Goal: Check status: Check status

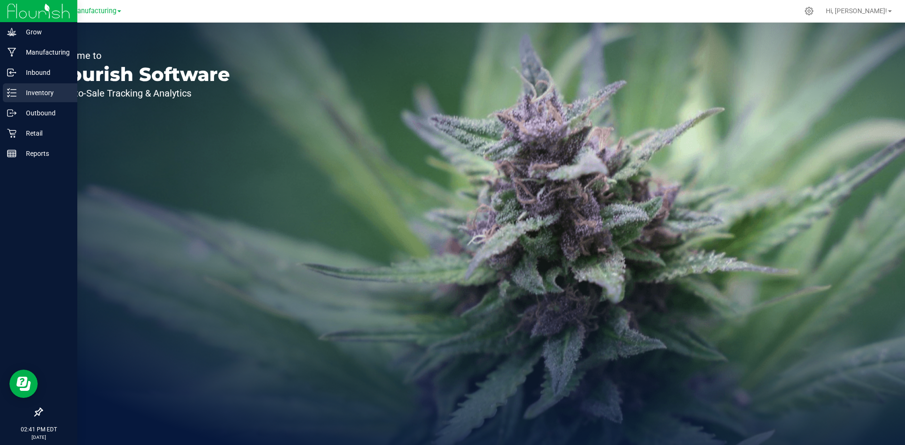
click at [11, 89] on icon at bounding box center [11, 92] width 9 height 9
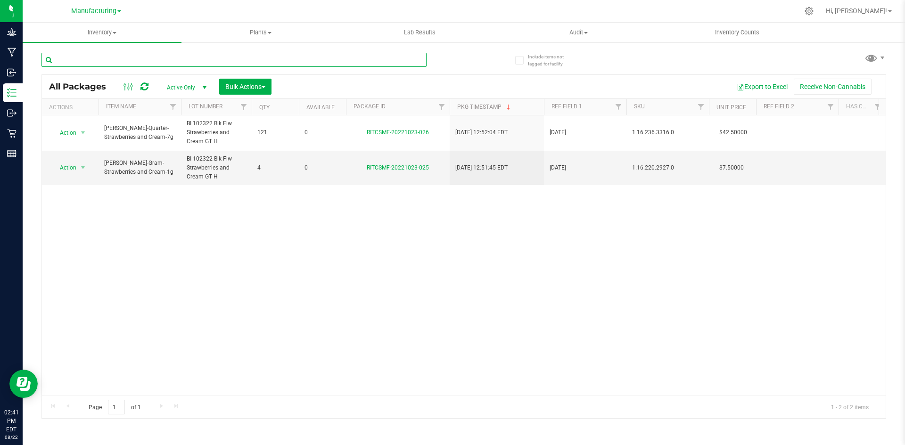
click at [179, 61] on input "text" at bounding box center [233, 60] width 385 height 14
type input "1A42A0300000002000031246"
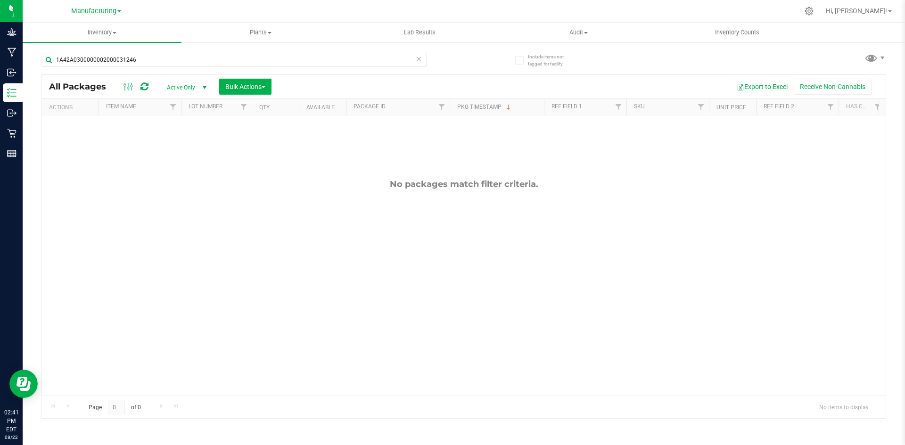
click at [169, 86] on span "Active Only" at bounding box center [185, 87] width 52 height 13
click at [174, 143] on li "All" at bounding box center [184, 145] width 51 height 14
click at [99, 11] on span "Manufacturing" at bounding box center [93, 11] width 45 height 8
click at [65, 57] on link "Retail" at bounding box center [96, 58] width 138 height 13
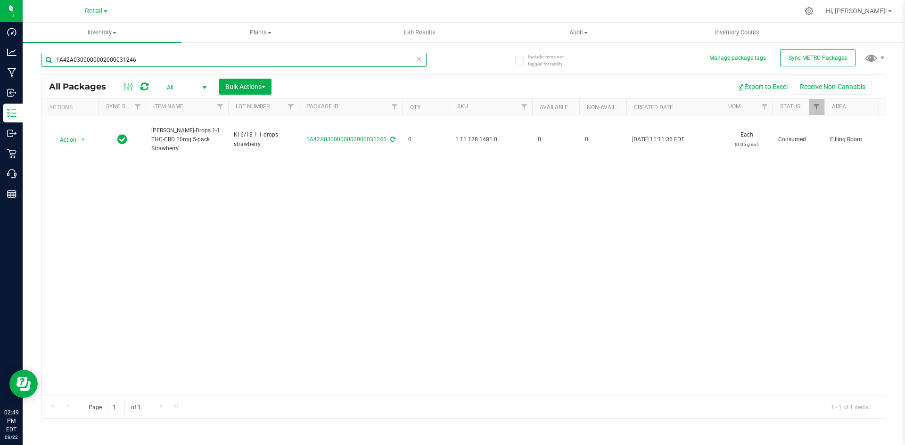
drag, startPoint x: 167, startPoint y: 59, endPoint x: -255, endPoint y: 21, distance: 423.1
click at [0, 21] on html "Dashboard Analytics Manufacturing Inbound Inventory Outbound Retail Call Center…" at bounding box center [452, 222] width 905 height 445
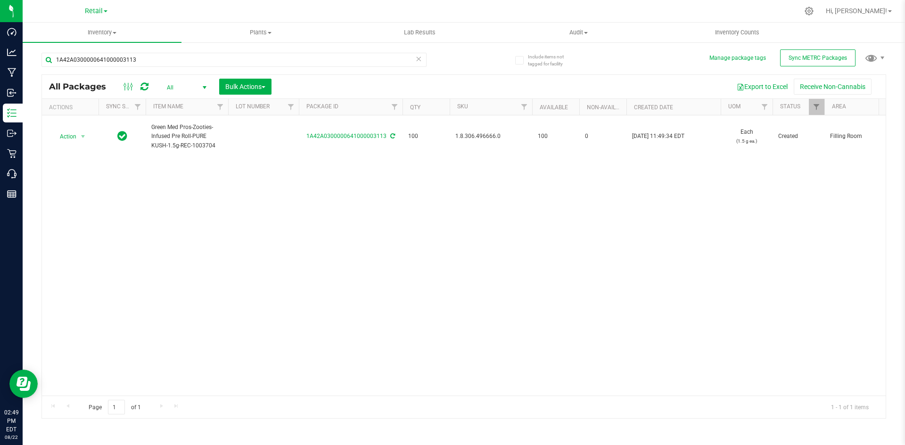
click at [477, 135] on span "1.8.306.496666.0" at bounding box center [490, 136] width 71 height 9
copy span "1.8.306.496666.0"
click at [260, 267] on div "Action Action Adjust qty Create package Edit attributes Global inventory Locate…" at bounding box center [464, 255] width 844 height 280
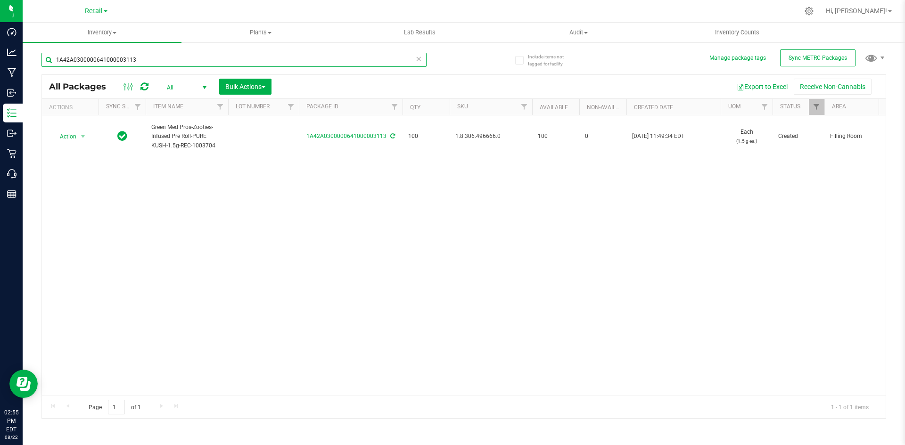
drag, startPoint x: 48, startPoint y: 57, endPoint x: -257, endPoint y: 72, distance: 305.4
click at [0, 72] on html "Dashboard Analytics Manufacturing Inbound Inventory Outbound Retail Call Center…" at bounding box center [452, 222] width 905 height 445
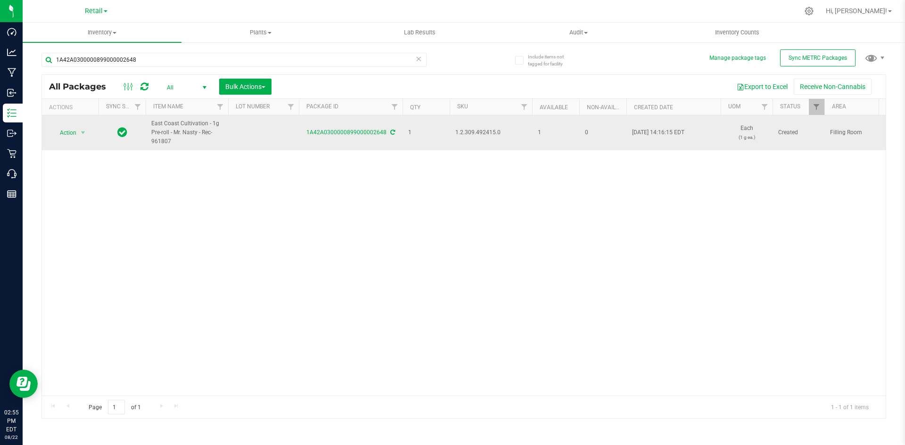
click at [483, 133] on span "1.2.309.492415.0" at bounding box center [490, 132] width 71 height 9
copy span "1.2.309.492415.0"
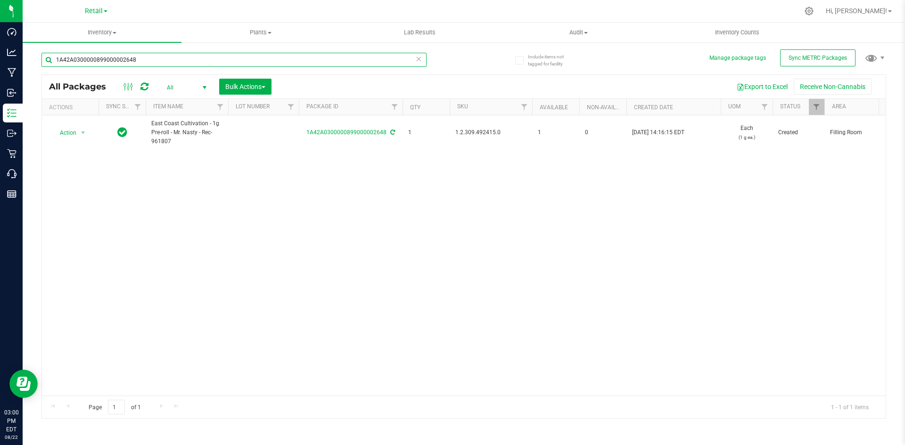
drag, startPoint x: 141, startPoint y: 59, endPoint x: -356, endPoint y: 98, distance: 498.8
click at [0, 98] on html "Dashboard Analytics Manufacturing Inbound Inventory Outbound Retail Call Center…" at bounding box center [452, 222] width 905 height 445
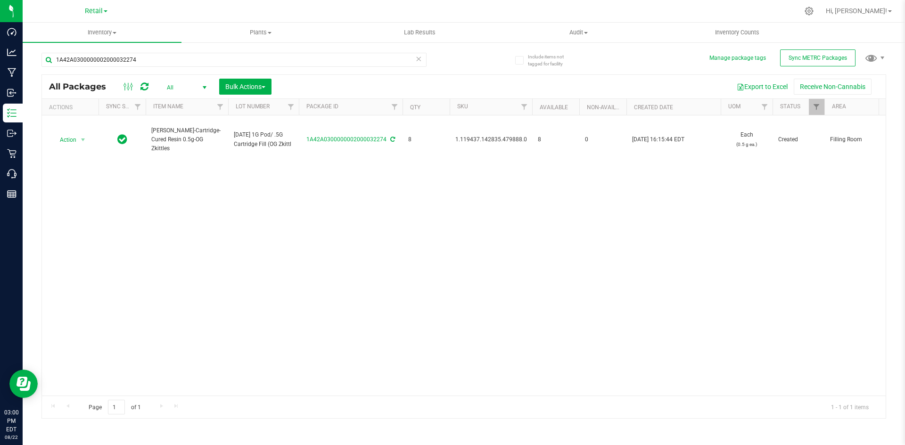
click at [476, 138] on span "1.119437.142835.479888.0" at bounding box center [491, 139] width 72 height 9
copy span "1.119437.142835.479888.0"
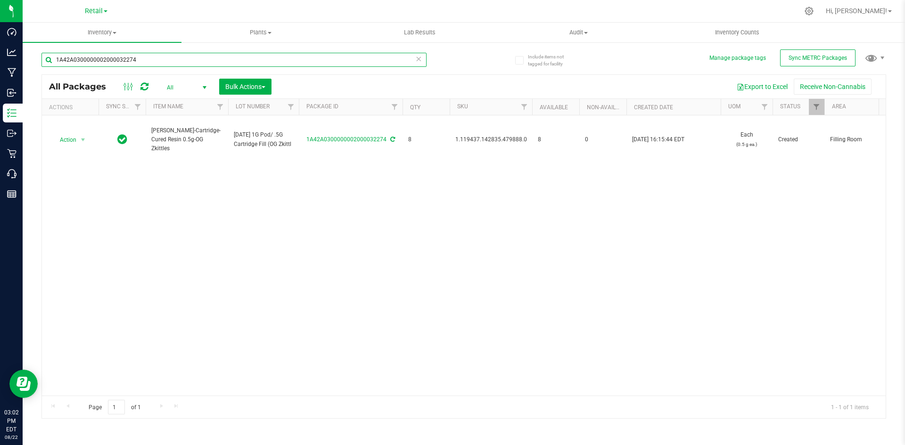
drag, startPoint x: 195, startPoint y: 61, endPoint x: -296, endPoint y: 120, distance: 494.2
click at [0, 120] on html "Dashboard Analytics Manufacturing Inbound Inventory Outbound Retail Call Center…" at bounding box center [452, 222] width 905 height 445
drag, startPoint x: 153, startPoint y: 58, endPoint x: -298, endPoint y: 55, distance: 451.6
click at [0, 55] on html "Dashboard Analytics Manufacturing Inbound Inventory Outbound Retail Call Center…" at bounding box center [452, 222] width 905 height 445
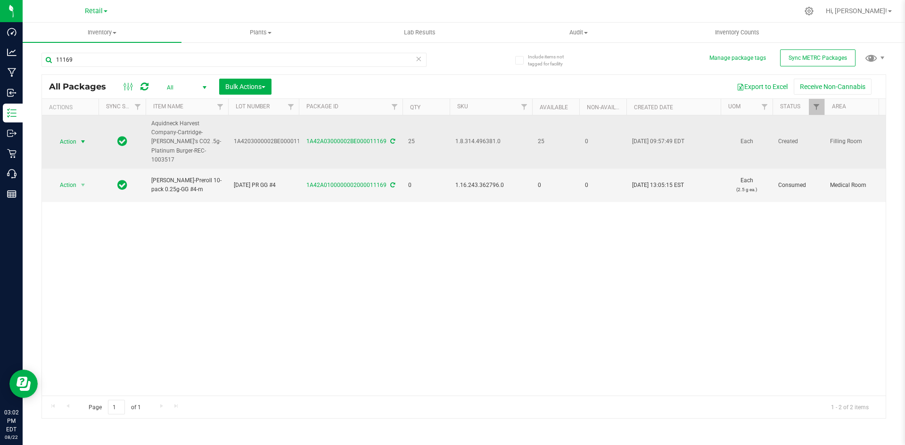
click at [83, 138] on span "select" at bounding box center [83, 142] width 8 height 8
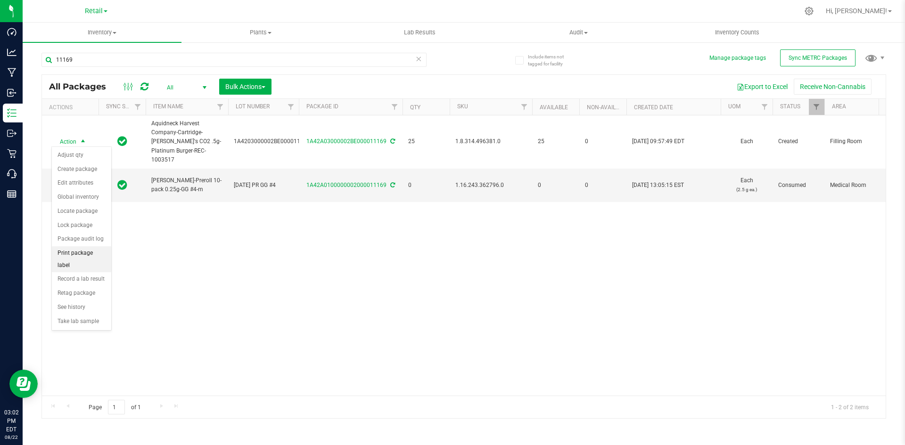
click at [94, 252] on li "Print package label" at bounding box center [81, 260] width 59 height 26
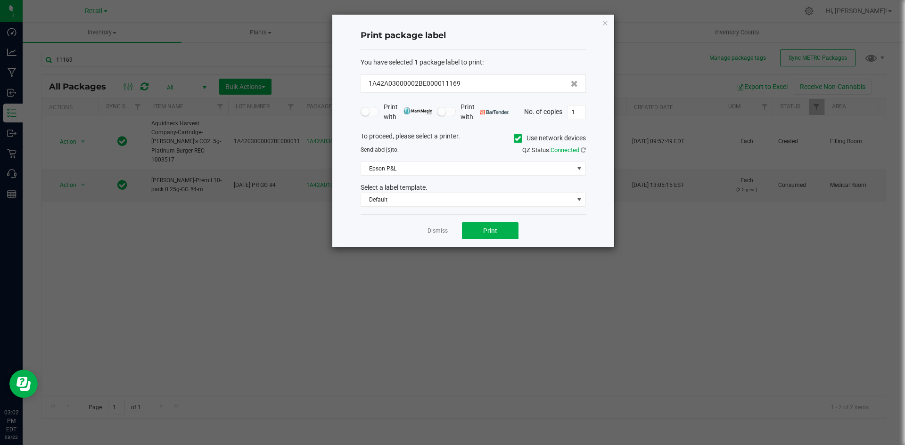
click at [512, 137] on div "To proceed, please select a printer. Use network devices" at bounding box center [473, 139] width 239 height 14
click at [518, 139] on icon at bounding box center [518, 139] width 6 height 0
click at [0, 0] on input "Use network devices" at bounding box center [0, 0] width 0 height 0
click at [488, 167] on span at bounding box center [467, 168] width 213 height 13
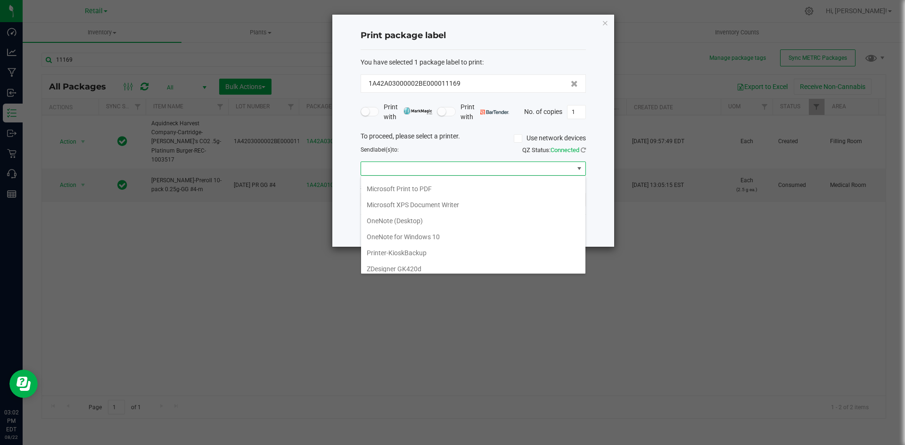
scroll to position [82, 0]
click at [407, 259] on GK420d "ZDesigner GK420d" at bounding box center [473, 264] width 224 height 16
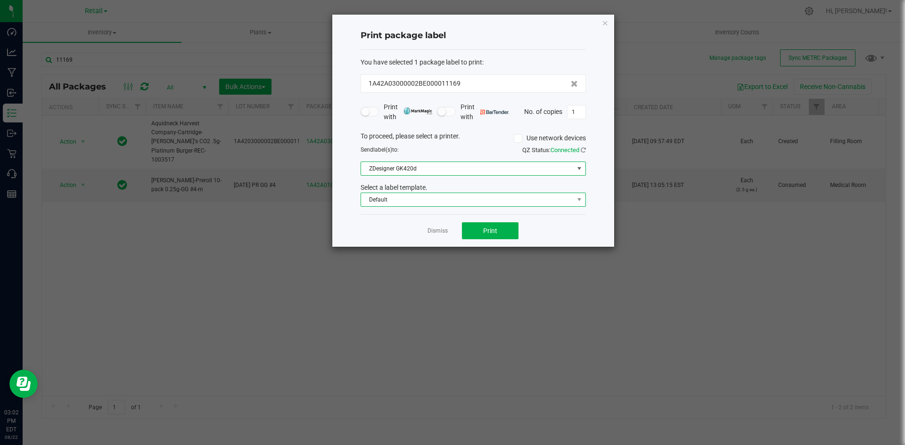
click at [434, 197] on span "Default" at bounding box center [467, 199] width 213 height 13
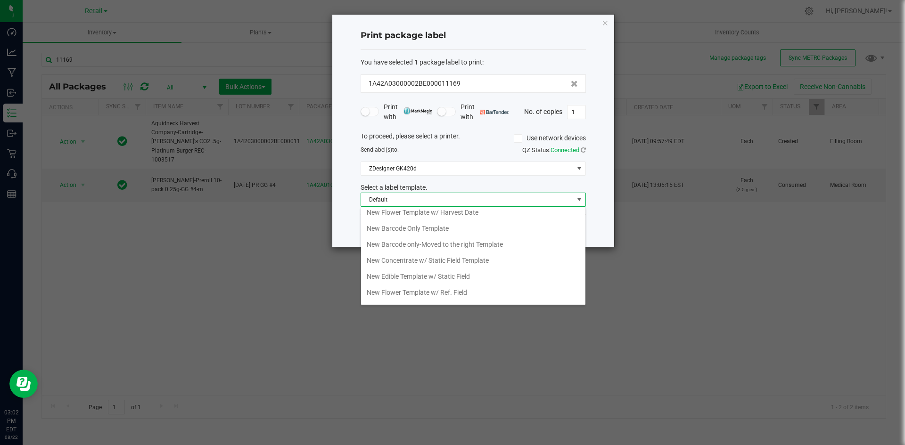
scroll to position [189, 0]
click at [430, 224] on li "New Barcode Only Template" at bounding box center [473, 221] width 224 height 16
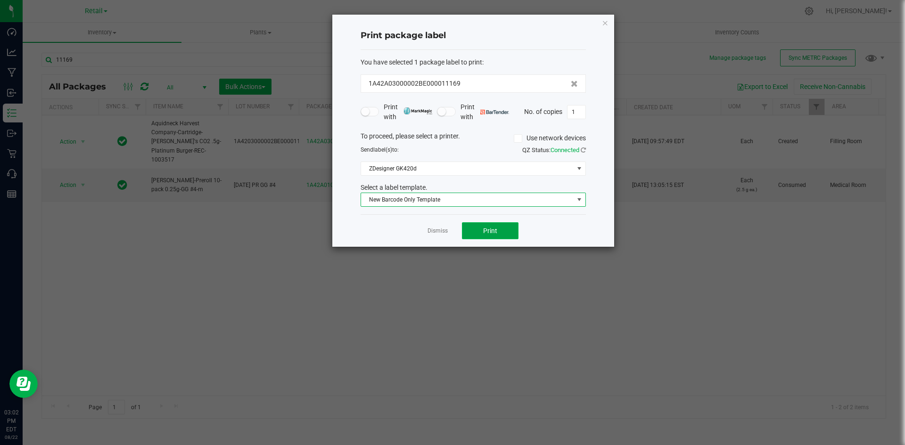
click at [496, 229] on span "Print" at bounding box center [490, 231] width 14 height 8
click at [603, 20] on icon "button" at bounding box center [605, 22] width 7 height 11
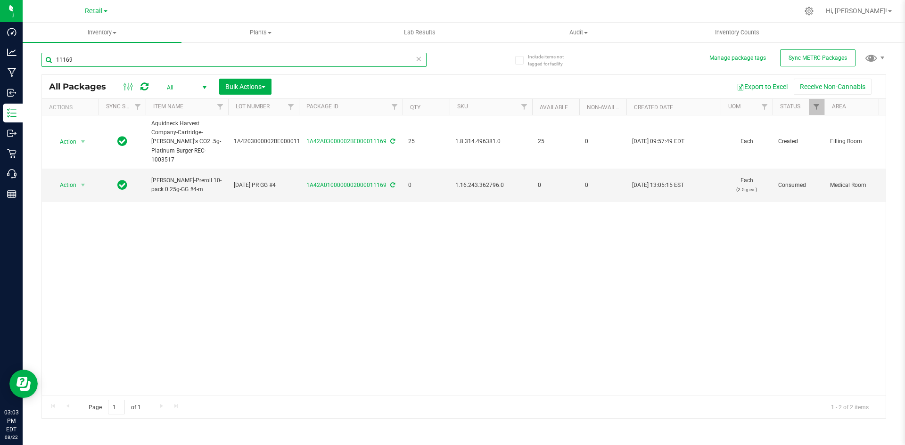
drag, startPoint x: 119, startPoint y: 57, endPoint x: -116, endPoint y: 54, distance: 235.2
click at [0, 54] on html "Dashboard Analytics Manufacturing Inbound Inventory Outbound Retail Call Center…" at bounding box center [452, 222] width 905 height 445
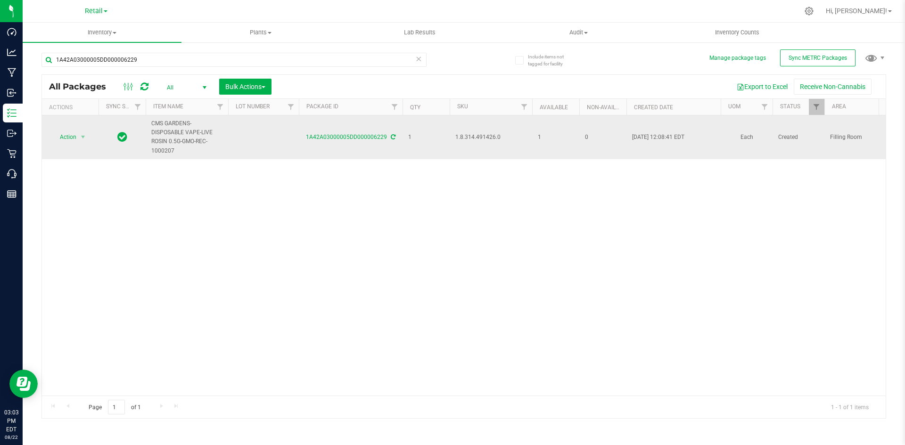
click at [469, 138] on span "1.8.314.491426.0" at bounding box center [490, 137] width 71 height 9
copy span "1.8.314.491426.0"
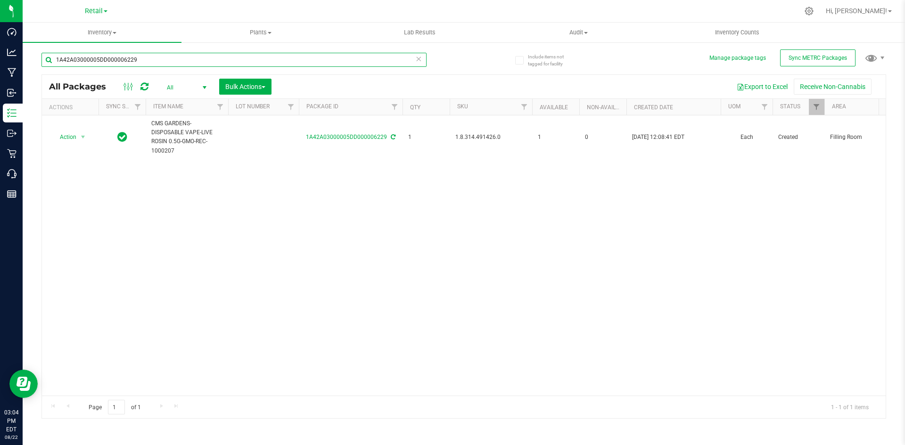
drag, startPoint x: 150, startPoint y: 62, endPoint x: -397, endPoint y: 71, distance: 547.3
click at [0, 71] on html "Dashboard Analytics Manufacturing Inbound Inventory Outbound Retail Call Center…" at bounding box center [452, 222] width 905 height 445
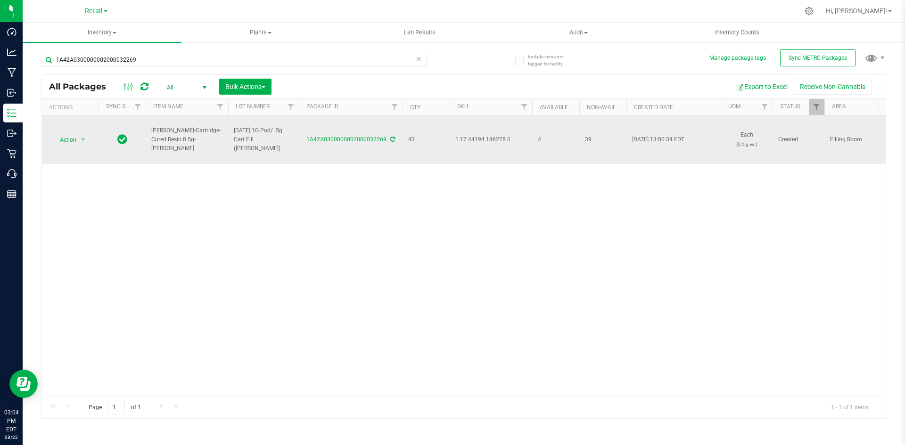
click at [471, 143] on span "1.17.44194.146278.0" at bounding box center [490, 139] width 71 height 9
click at [472, 140] on span "1.17.44194.146278.0" at bounding box center [490, 139] width 71 height 9
copy span "1.17.44194.146278.0"
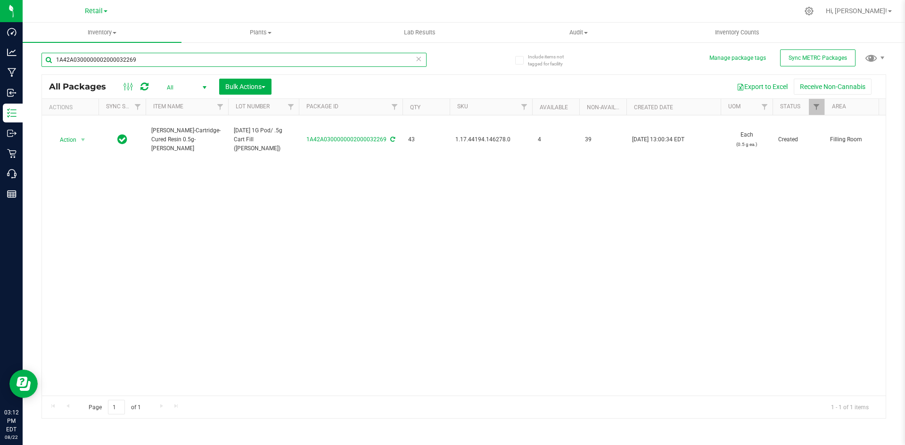
drag, startPoint x: -122, startPoint y: 55, endPoint x: -222, endPoint y: 74, distance: 102.3
click at [0, 74] on html "Dashboard Analytics Manufacturing Inbound Inventory Outbound Retail Call Center…" at bounding box center [452, 222] width 905 height 445
drag, startPoint x: 160, startPoint y: 59, endPoint x: -383, endPoint y: 94, distance: 544.1
click at [0, 94] on html "Dashboard Analytics Manufacturing Inbound Inventory Outbound Retail Call Center…" at bounding box center [452, 222] width 905 height 445
type input "1A42A03000002BE000010917"
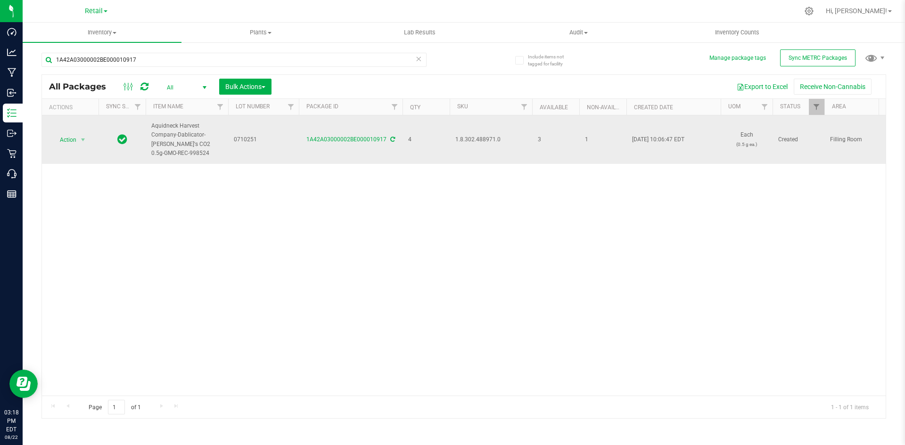
click at [469, 139] on span "1.8.302.488971.0" at bounding box center [490, 139] width 71 height 9
copy span "1.8.302.488971.0"
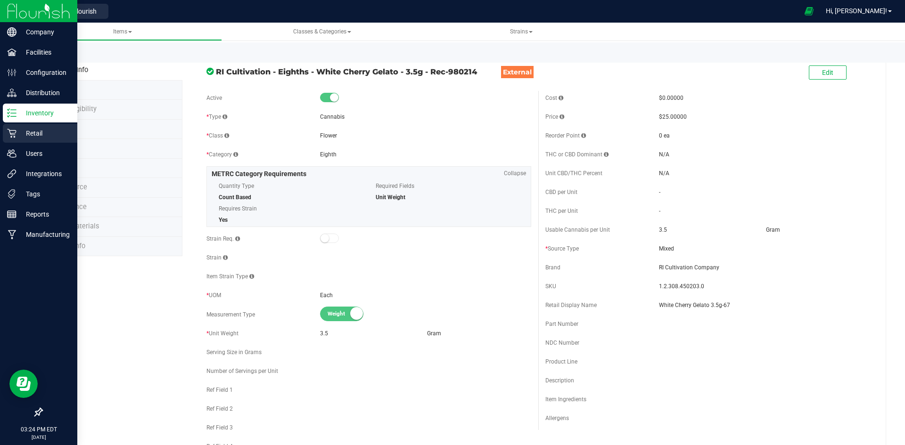
click at [27, 132] on p "Retail" at bounding box center [44, 133] width 57 height 11
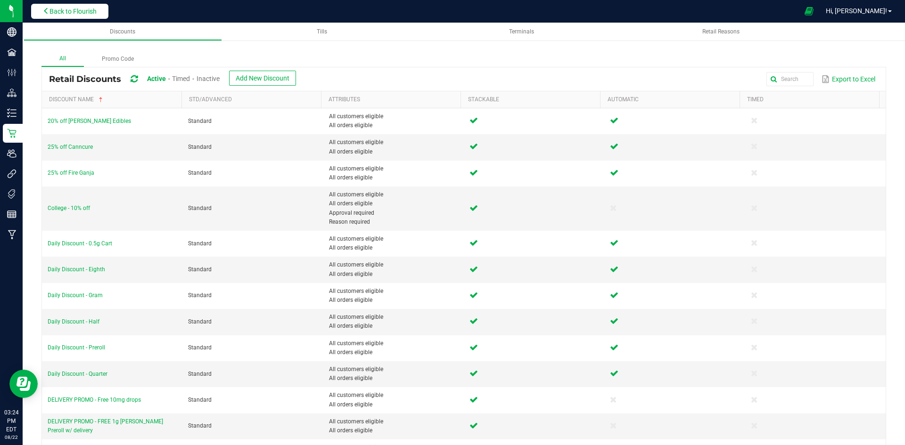
click at [63, 14] on span "Back to Flourish" at bounding box center [72, 12] width 47 height 8
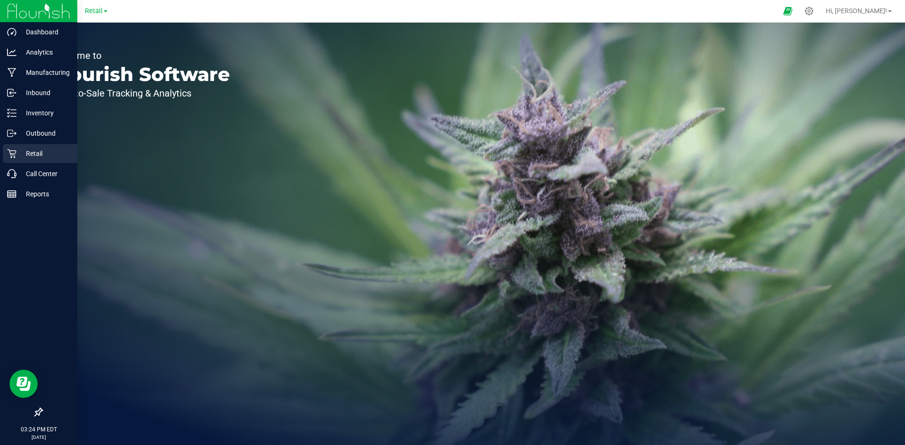
click at [28, 149] on p "Retail" at bounding box center [44, 153] width 57 height 11
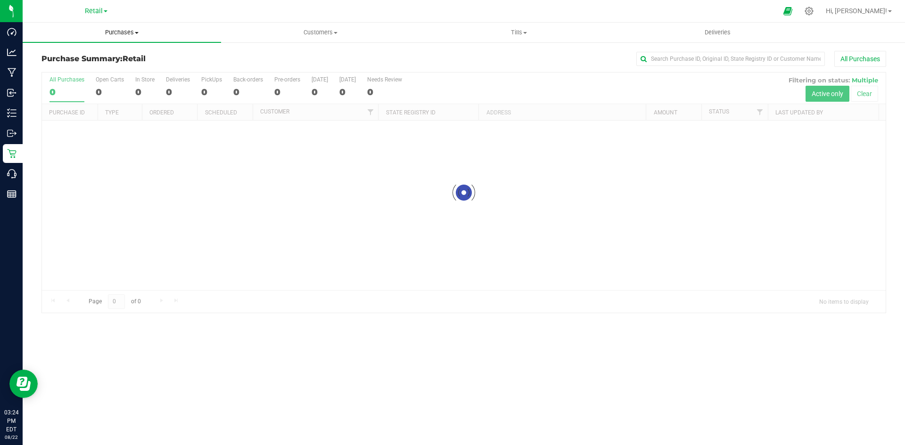
click at [112, 33] on span "Purchases" at bounding box center [122, 32] width 198 height 8
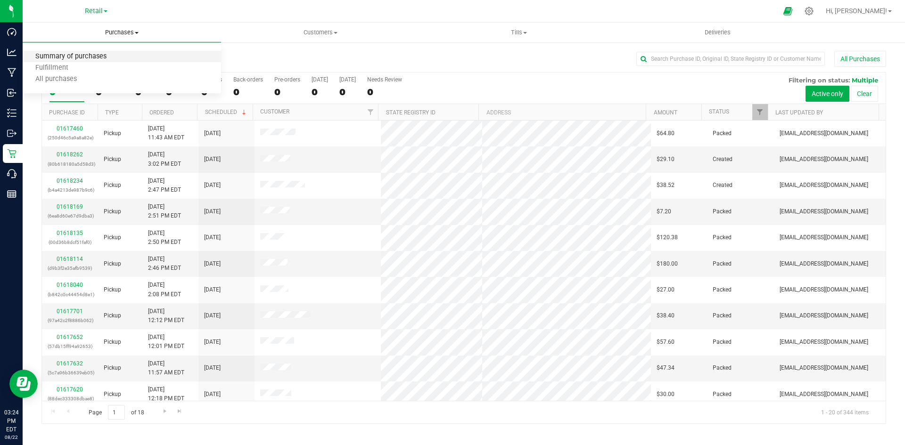
click at [70, 57] on span "Summary of purchases" at bounding box center [71, 57] width 97 height 8
click at [667, 61] on input "text" at bounding box center [730, 59] width 189 height 14
type input "robert"
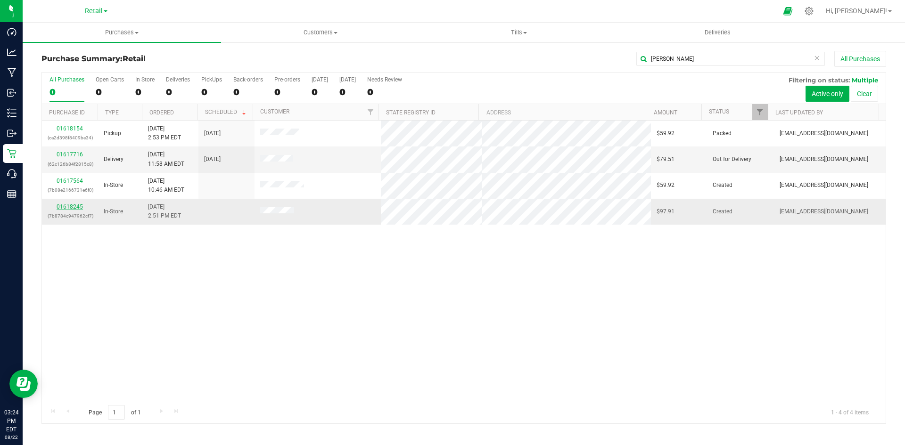
click at [64, 208] on link "01618245" at bounding box center [70, 207] width 26 height 7
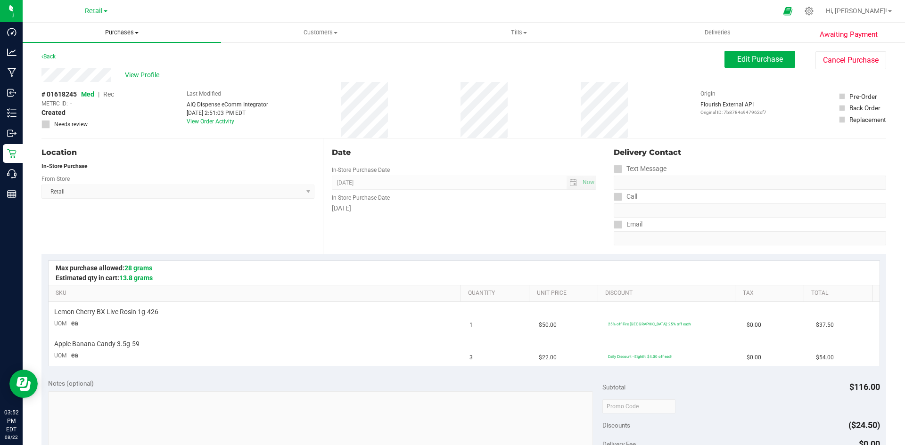
click at [121, 35] on span "Purchases" at bounding box center [122, 32] width 198 height 8
click at [85, 52] on li "Summary of purchases" at bounding box center [122, 56] width 198 height 11
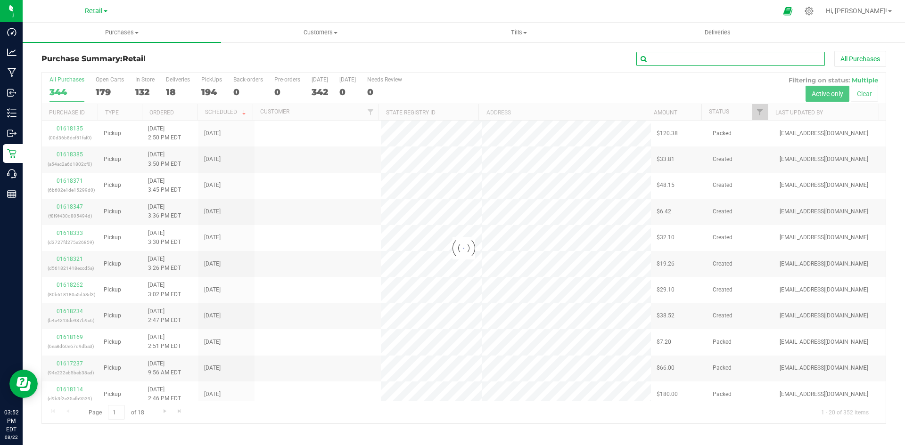
click at [716, 58] on input "text" at bounding box center [730, 59] width 189 height 14
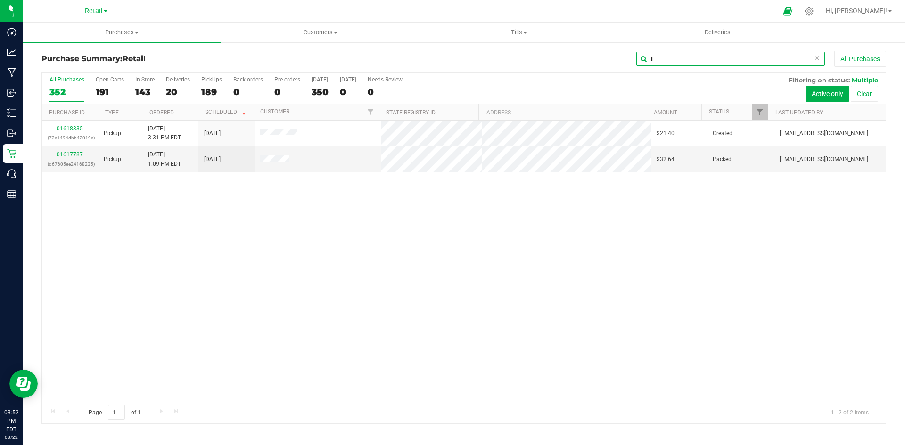
type input "l"
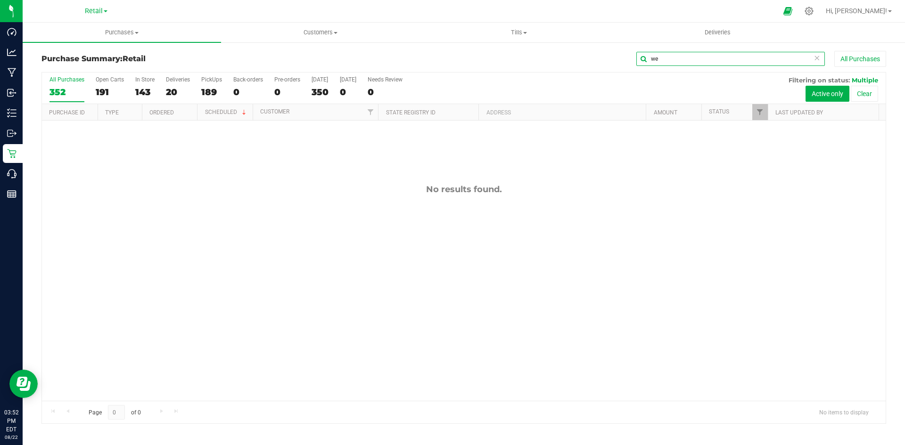
type input "w"
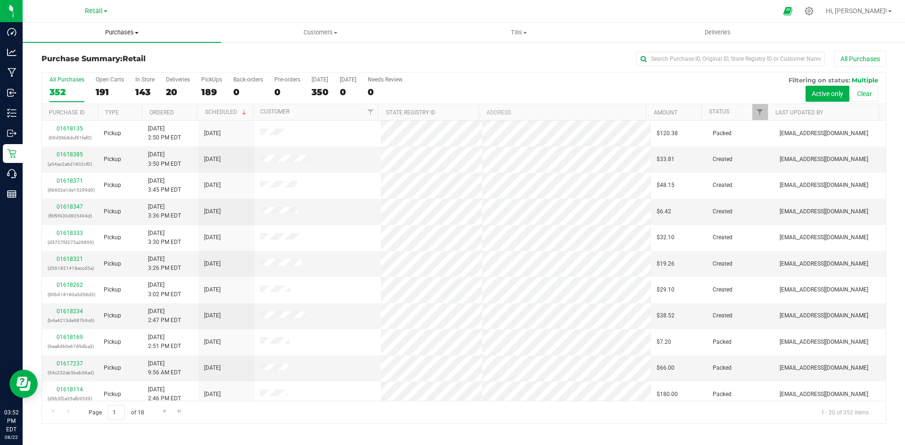
click at [110, 28] on span "Purchases" at bounding box center [122, 32] width 198 height 8
click at [66, 76] on span "All purchases" at bounding box center [56, 79] width 67 height 8
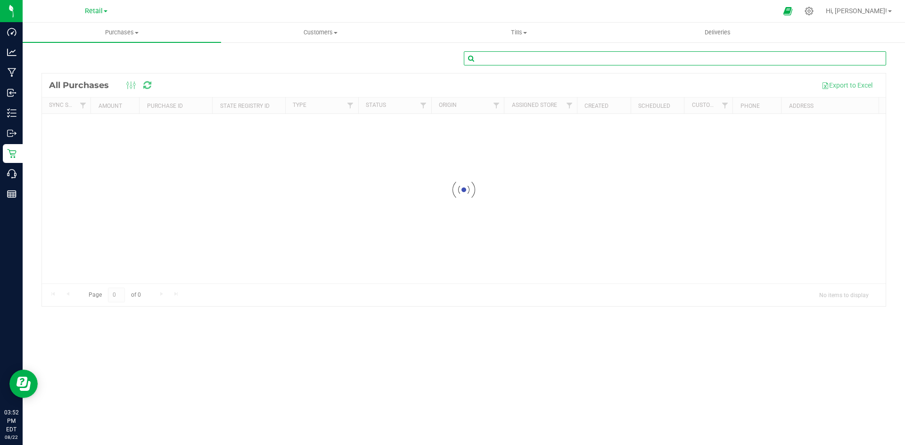
click at [665, 58] on input "text" at bounding box center [675, 58] width 422 height 14
drag, startPoint x: 527, startPoint y: 57, endPoint x: 491, endPoint y: 62, distance: 37.1
click at [491, 62] on input "lisa webster" at bounding box center [675, 58] width 422 height 14
type input "l"
